Goal: Book appointment/travel/reservation

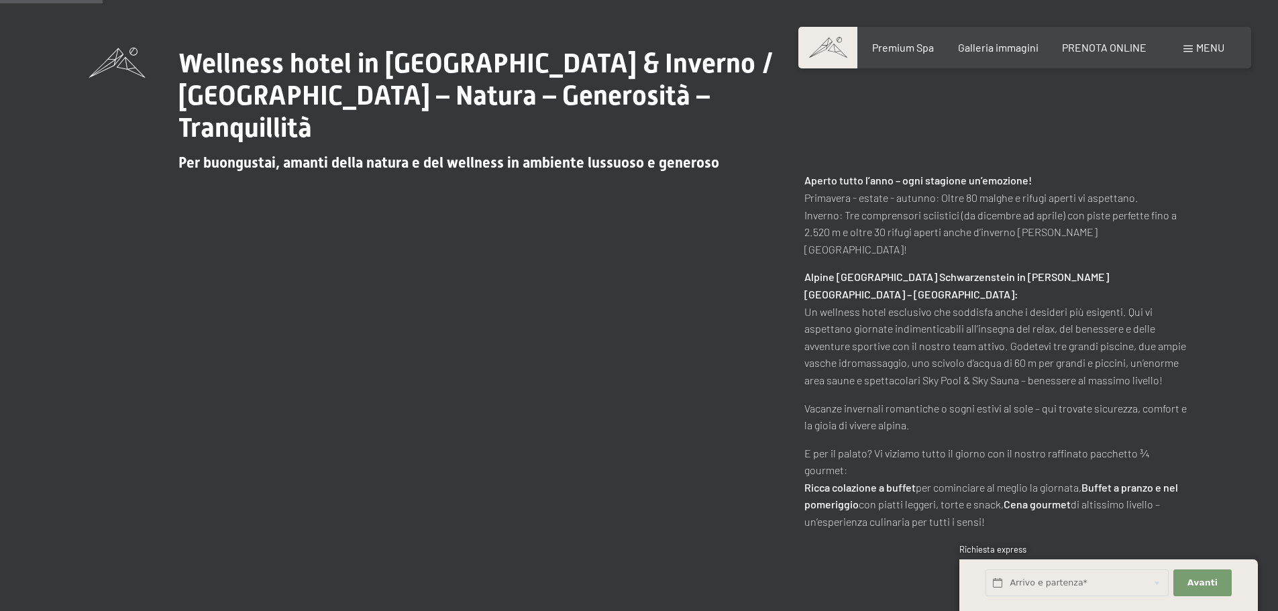
scroll to position [738, 0]
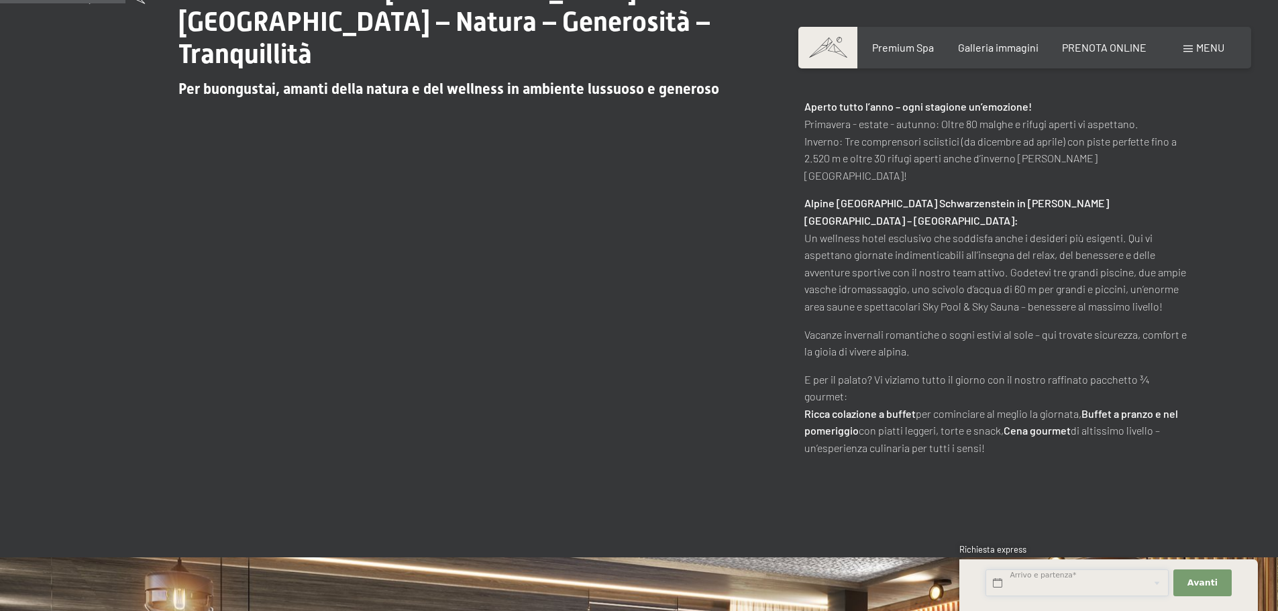
click at [1054, 583] on input "text" at bounding box center [1077, 584] width 183 height 28
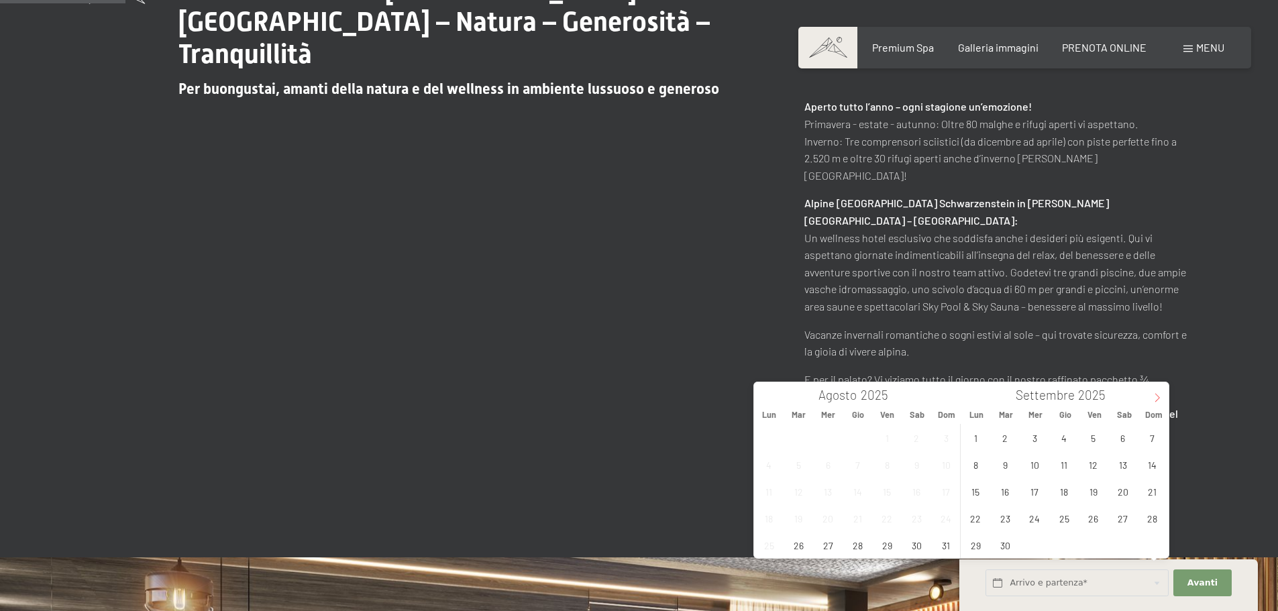
click at [1156, 402] on icon at bounding box center [1157, 397] width 9 height 9
click at [1127, 437] on span "1" at bounding box center [1123, 438] width 26 height 26
click at [1125, 465] on span "8" at bounding box center [1123, 465] width 26 height 26
type input "Sab. 01/11/2025 - Sab. 08/11/2025"
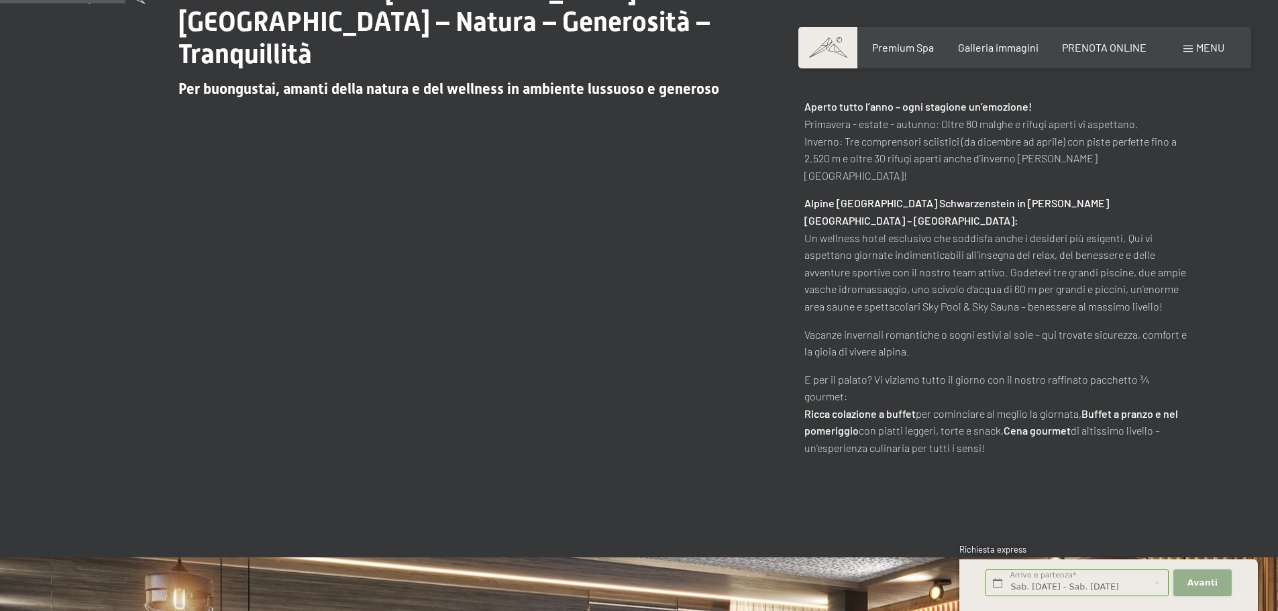
click at [1205, 587] on span "Avanti" at bounding box center [1203, 583] width 30 height 12
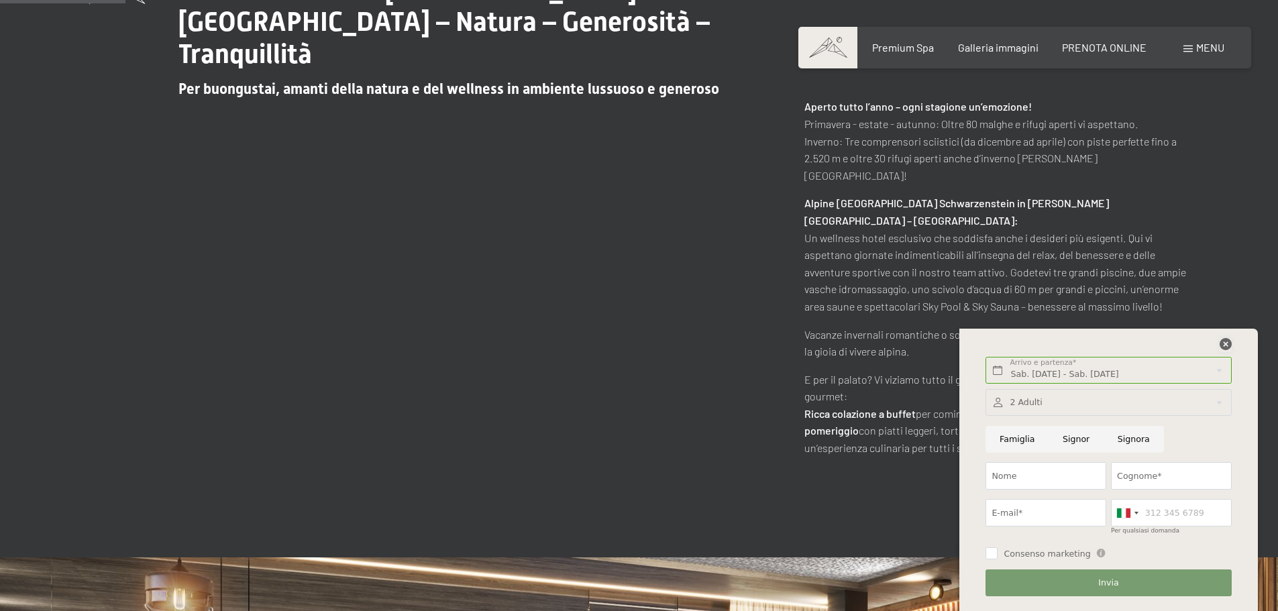
click at [1226, 346] on icon at bounding box center [1226, 344] width 12 height 12
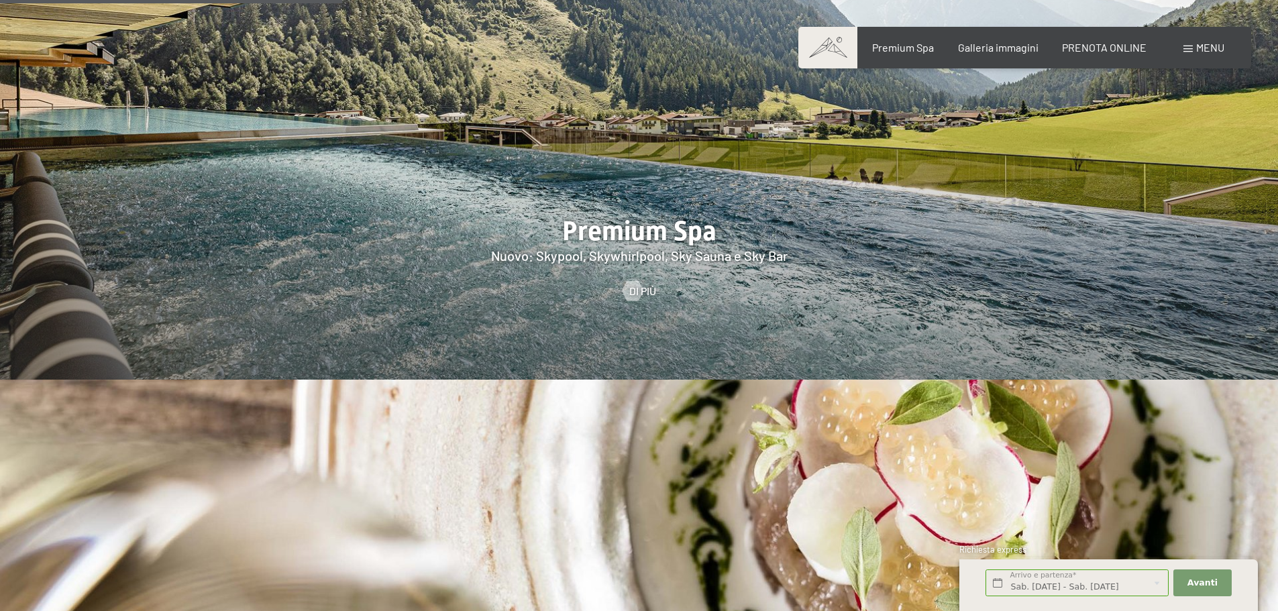
scroll to position [2013, 0]
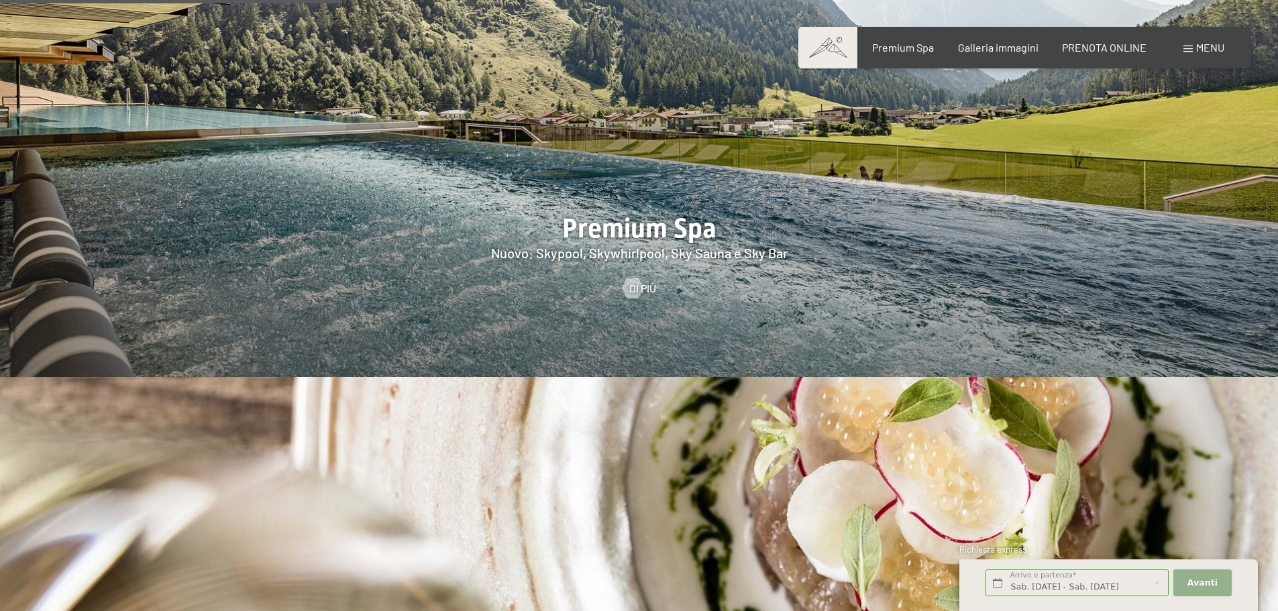
click at [1212, 587] on span "Avanti" at bounding box center [1203, 583] width 30 height 12
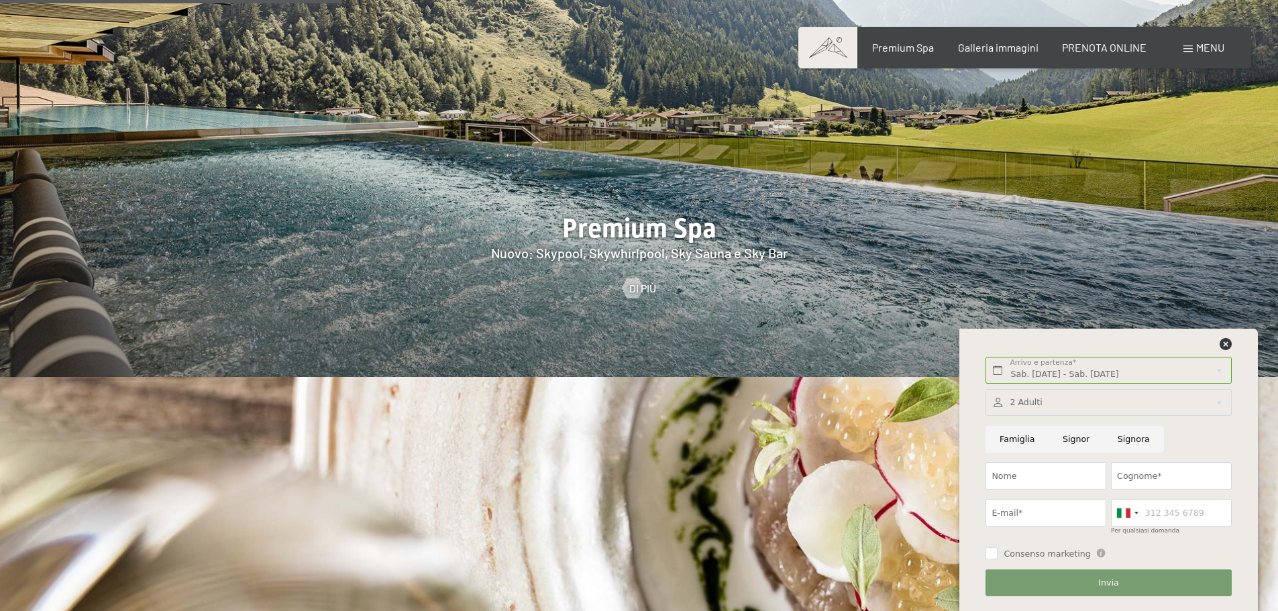
click at [1019, 443] on input "Famiglia" at bounding box center [1017, 440] width 63 height 28
radio input "true"
click at [1001, 483] on input "Nome" at bounding box center [1046, 476] width 121 height 28
type input "Paola"
type input "Bonalumi"
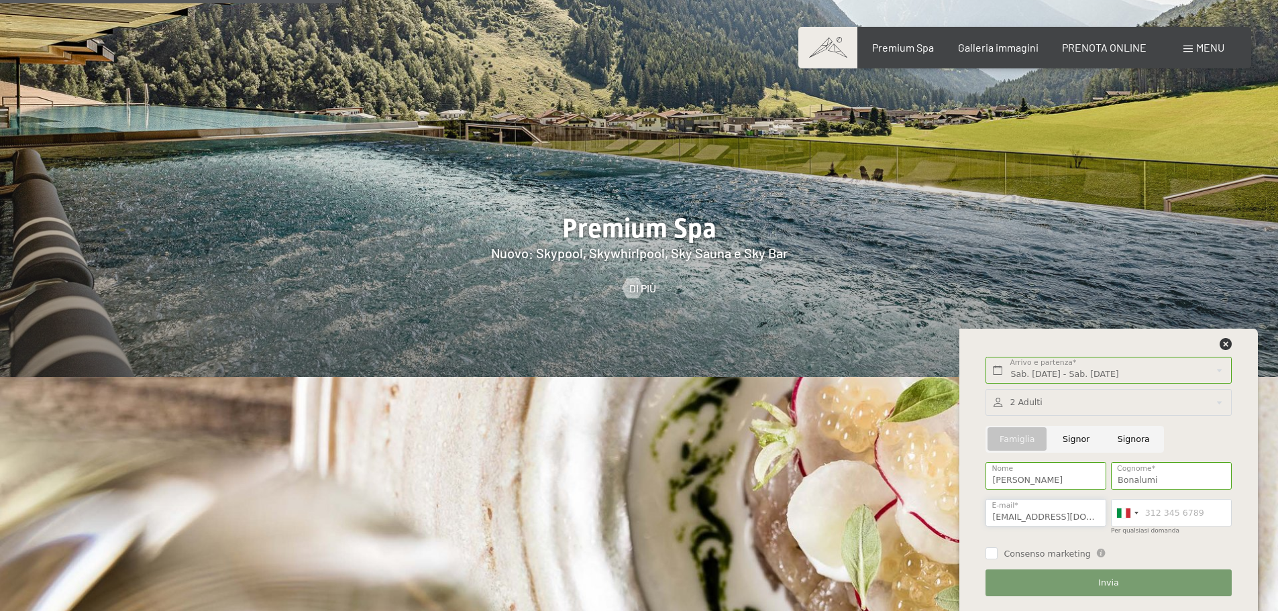
type input "pbonalumi@gmail.com"
click at [1155, 511] on input "Per qualsiasi domanda" at bounding box center [1171, 513] width 121 height 28
type input "3485916583"
click at [992, 552] on input "Consenso marketing" at bounding box center [992, 554] width 12 height 12
checkbox input "true"
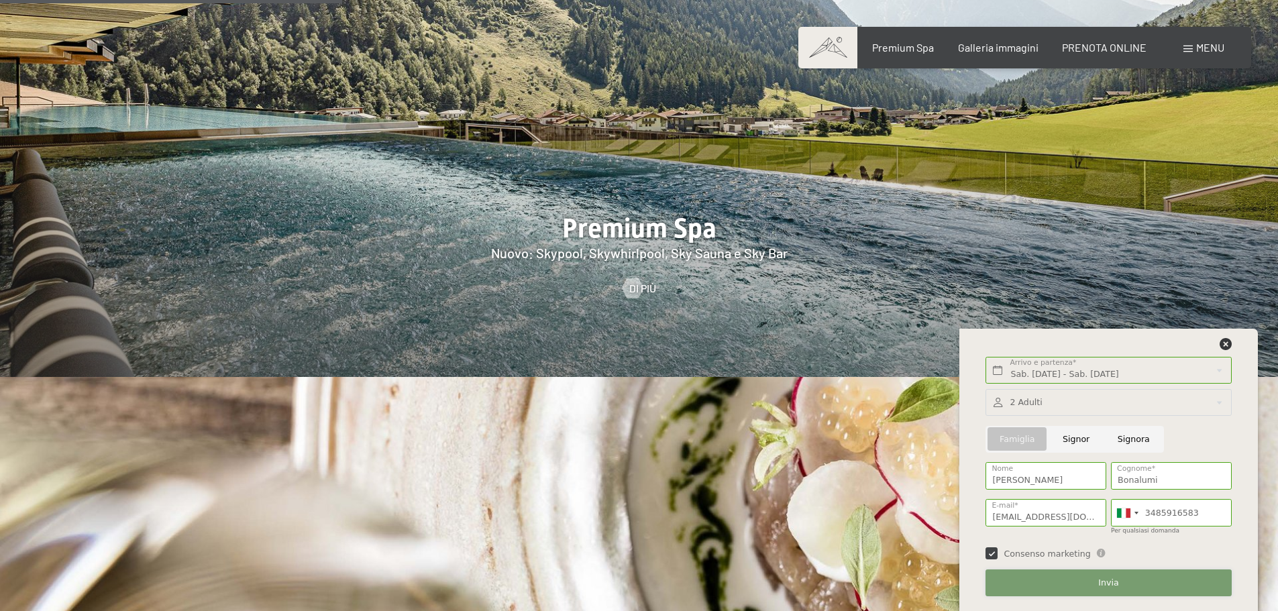
click at [1095, 582] on button "Invia" at bounding box center [1109, 584] width 246 height 28
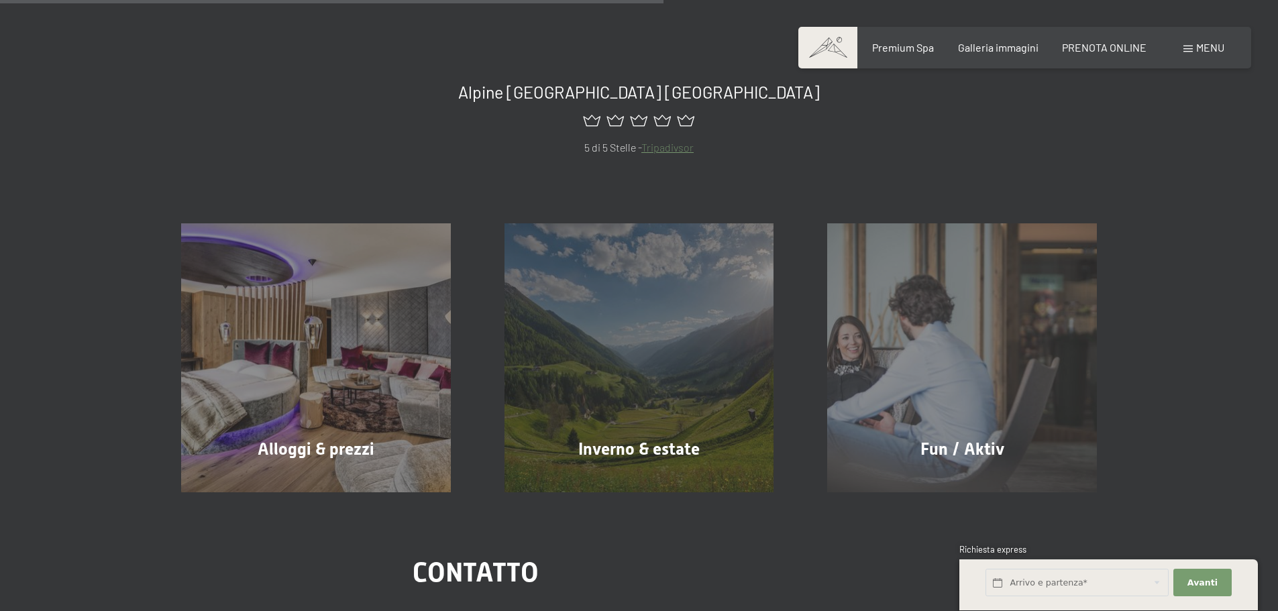
scroll to position [872, 0]
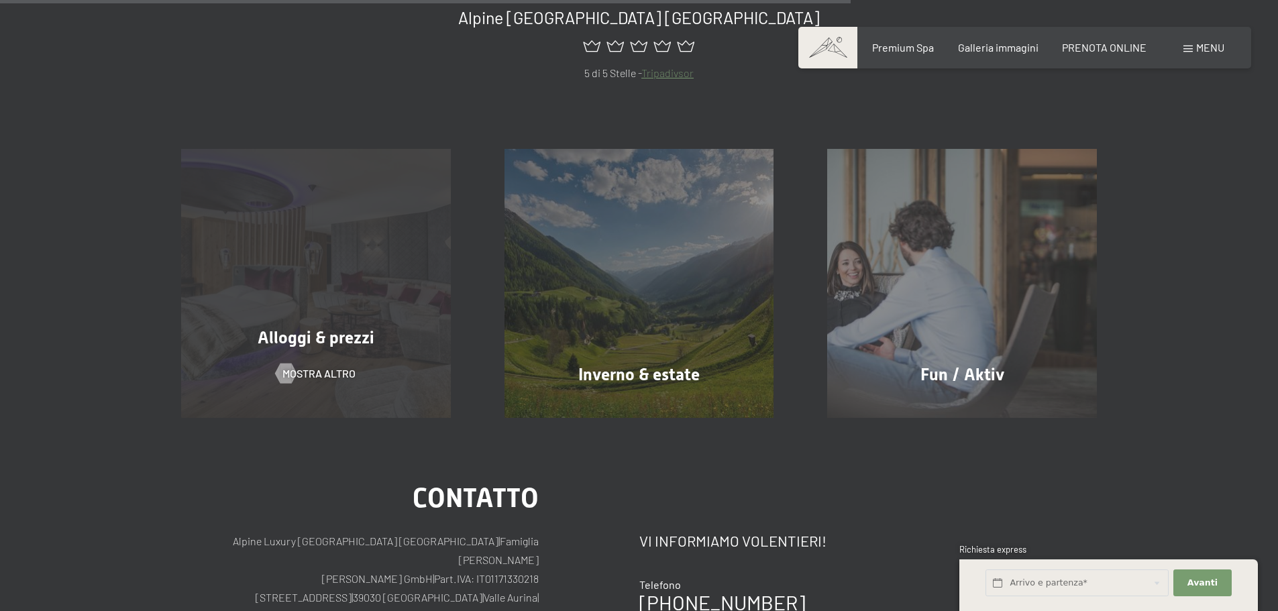
click at [303, 336] on span "Alloggi & prezzi" at bounding box center [316, 337] width 117 height 19
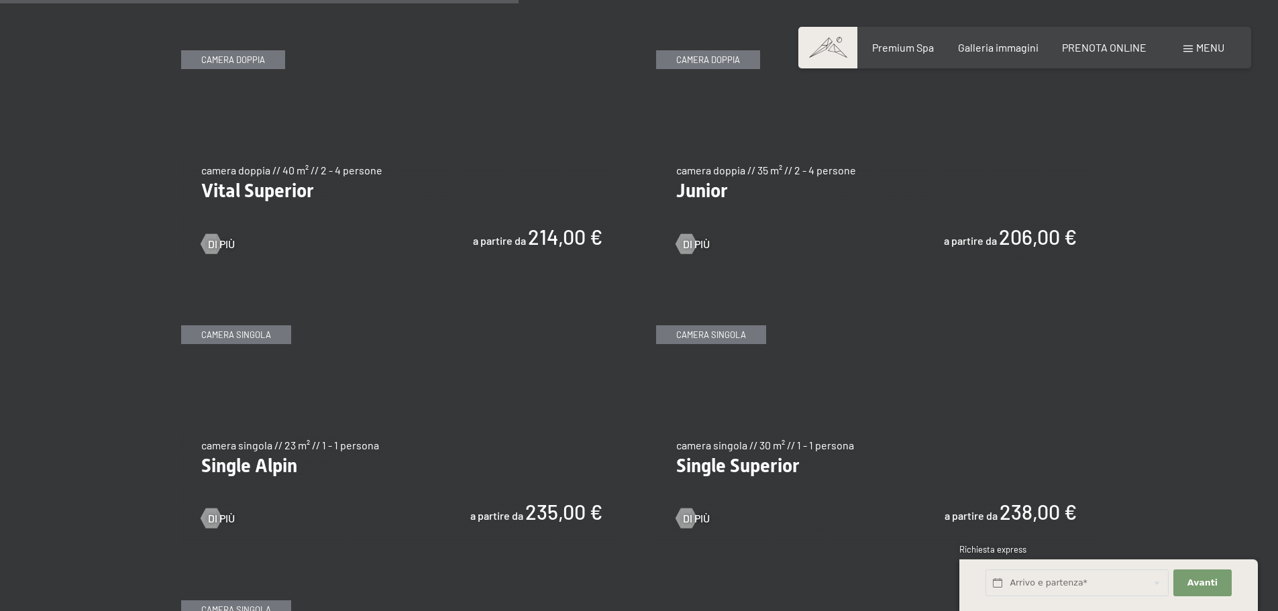
scroll to position [1745, 0]
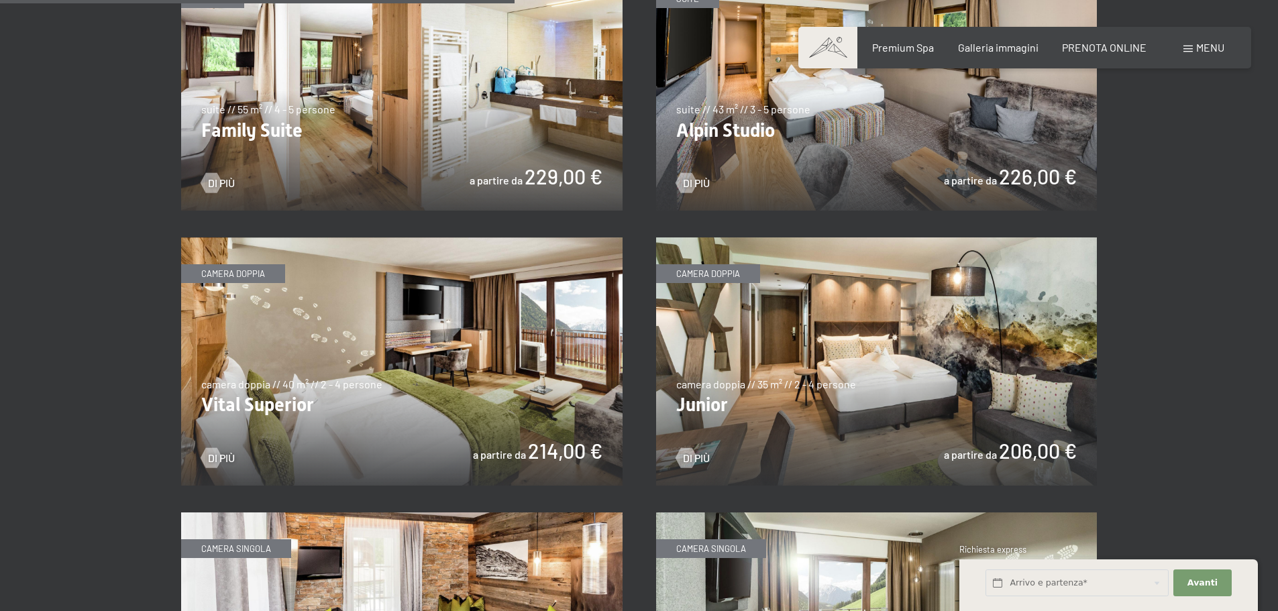
click at [883, 395] on img at bounding box center [877, 362] width 442 height 248
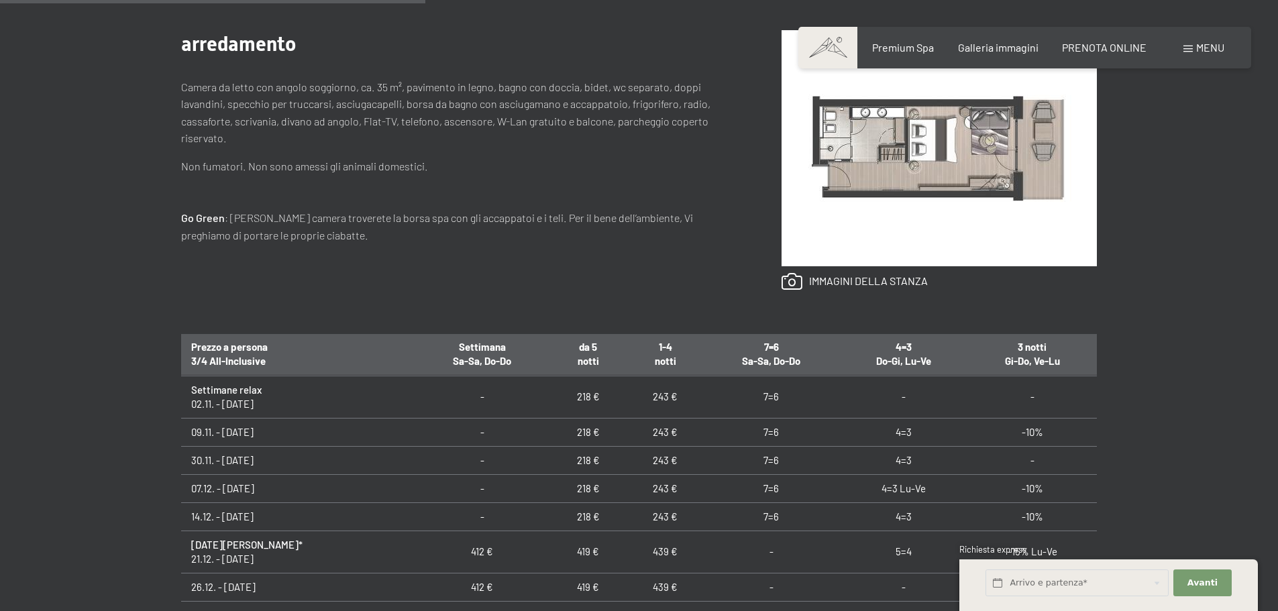
scroll to position [134, 0]
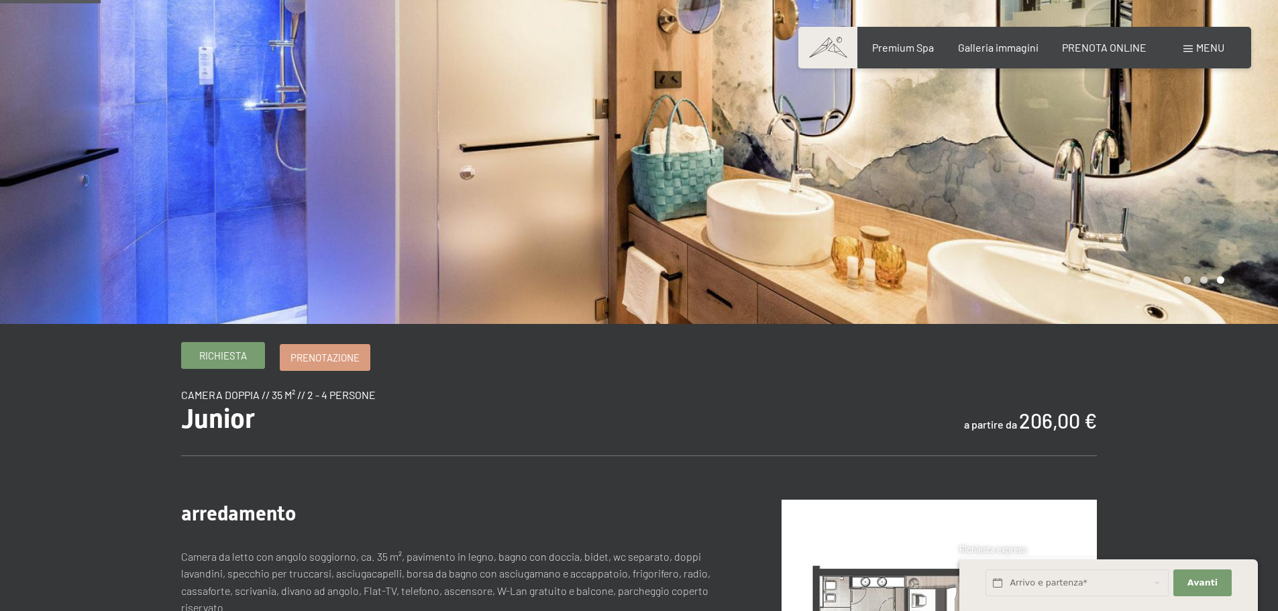
click at [249, 354] on link "Richiesta" at bounding box center [223, 356] width 83 height 26
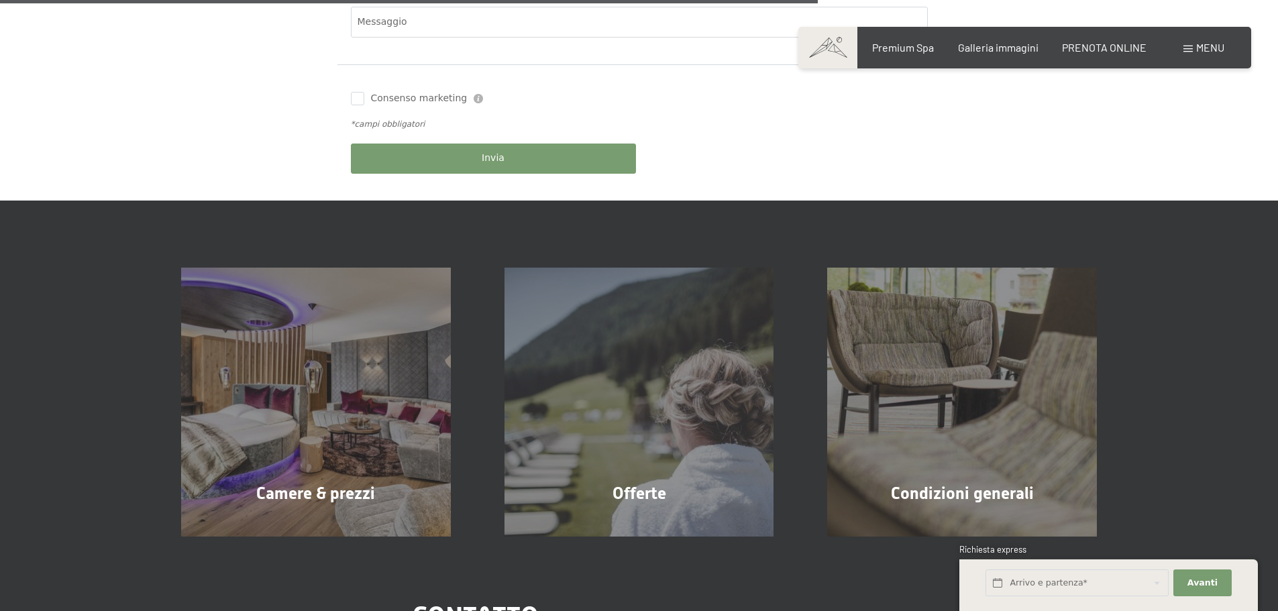
scroll to position [940, 0]
